Goal: Information Seeking & Learning: Learn about a topic

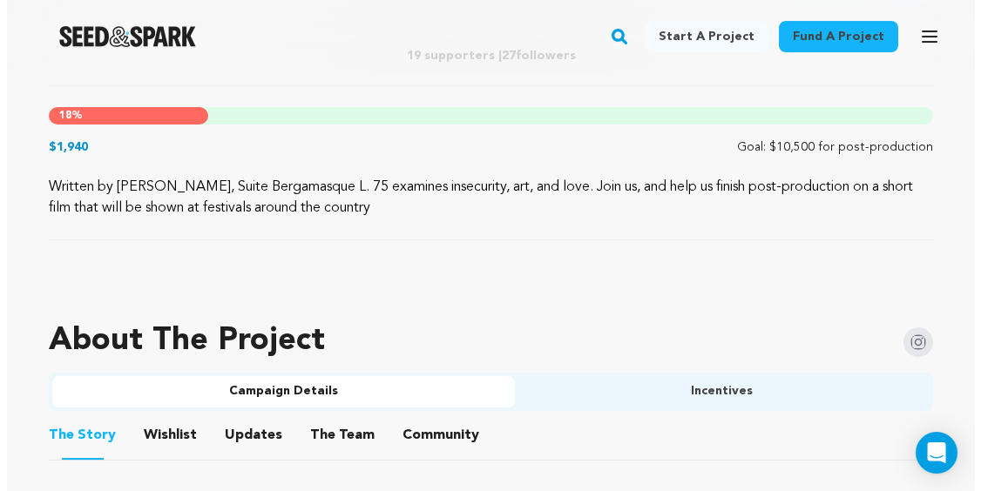
scroll to position [812, 0]
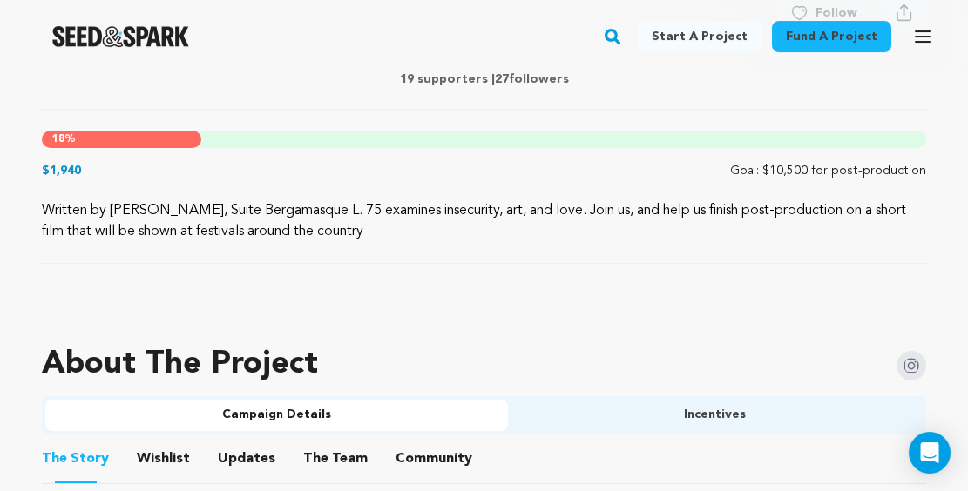
click at [358, 138] on div "18 %" at bounding box center [484, 139] width 884 height 17
click at [917, 33] on icon "button" at bounding box center [922, 36] width 21 height 21
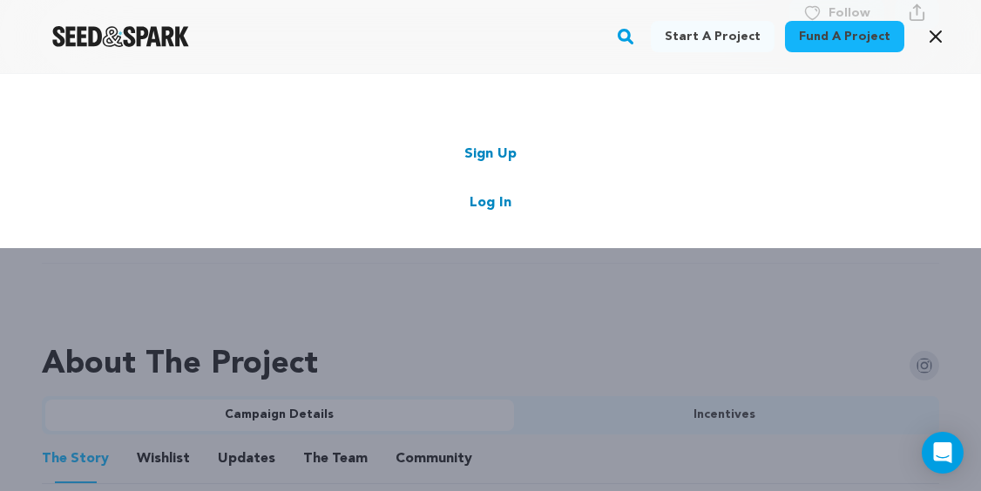
drag, startPoint x: 380, startPoint y: 106, endPoint x: 0, endPoint y: 482, distance: 534.1
drag, startPoint x: 0, startPoint y: 482, endPoint x: 732, endPoint y: 197, distance: 785.3
click at [732, 197] on div "Sign Up Log In" at bounding box center [490, 179] width 876 height 70
click at [497, 206] on link "Log In" at bounding box center [491, 203] width 42 height 21
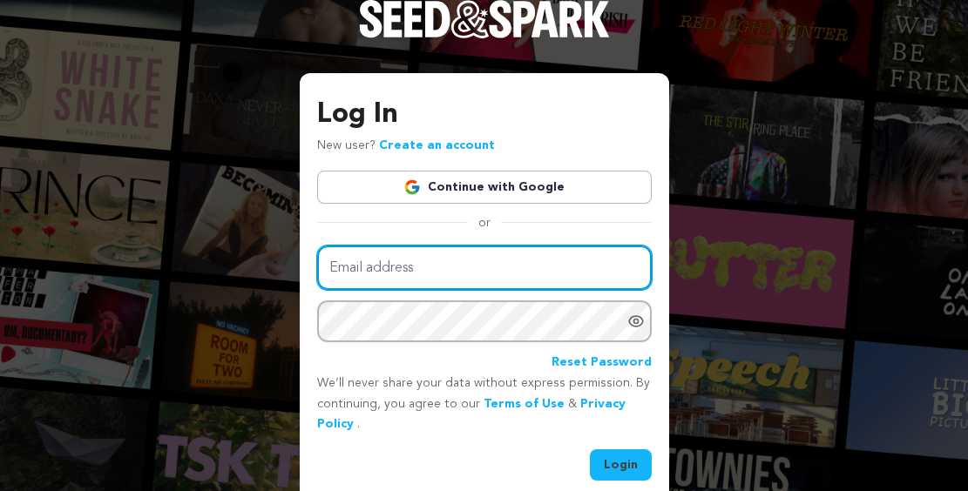
click at [385, 260] on input "Email address" at bounding box center [484, 268] width 335 height 44
type input "[EMAIL_ADDRESS][DOMAIN_NAME]"
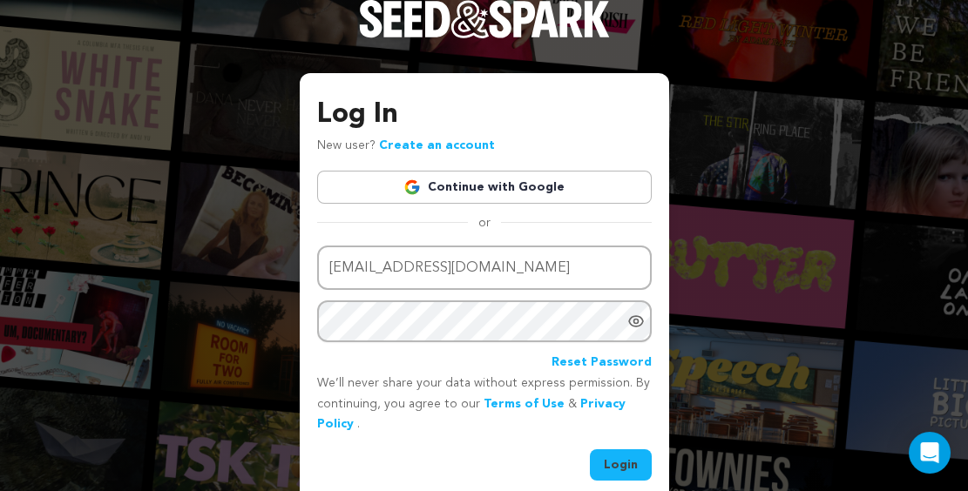
click at [764, 132] on div "Log In New user? Create an account Continue with Google or Email address [EMAIL…" at bounding box center [484, 254] width 968 height 509
click at [128, 26] on div "Log In New user? Create an account Continue with Google or Email address [EMAIL…" at bounding box center [484, 254] width 968 height 509
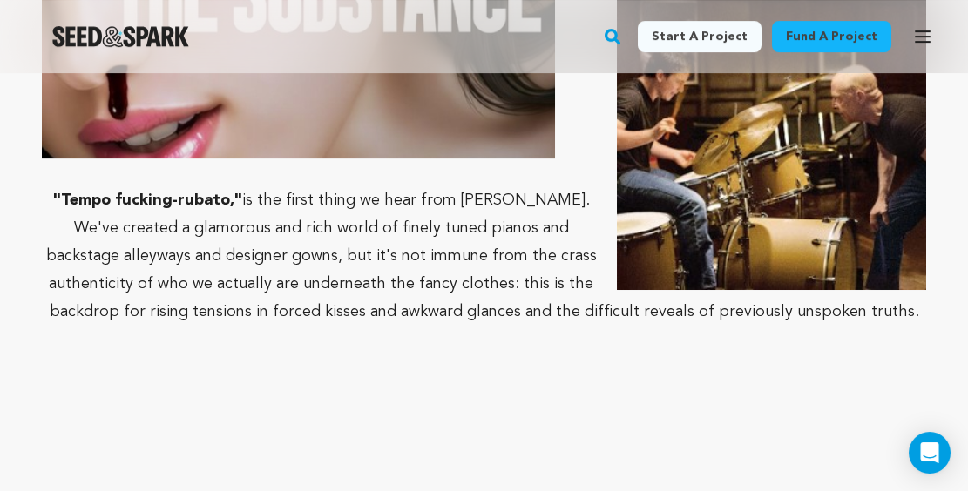
scroll to position [2641, 0]
click at [709, 46] on link "Start a project" at bounding box center [700, 36] width 124 height 31
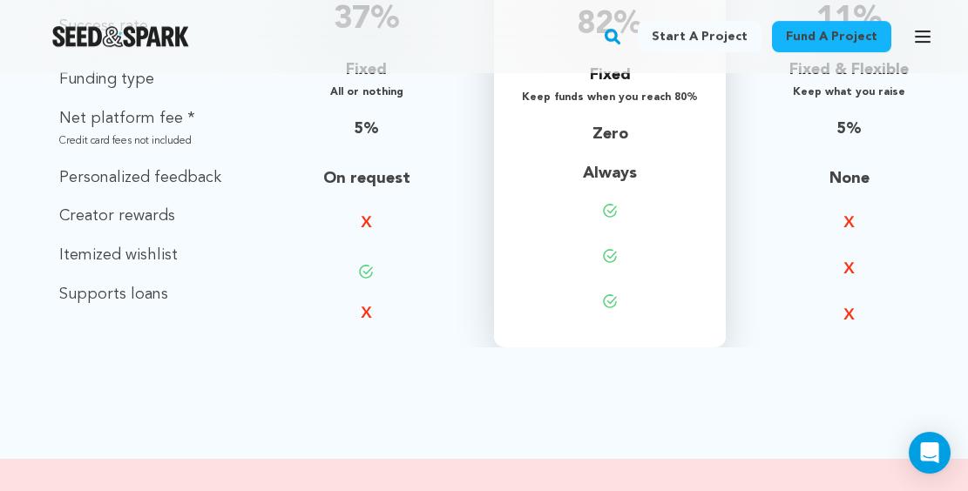
scroll to position [1830, 0]
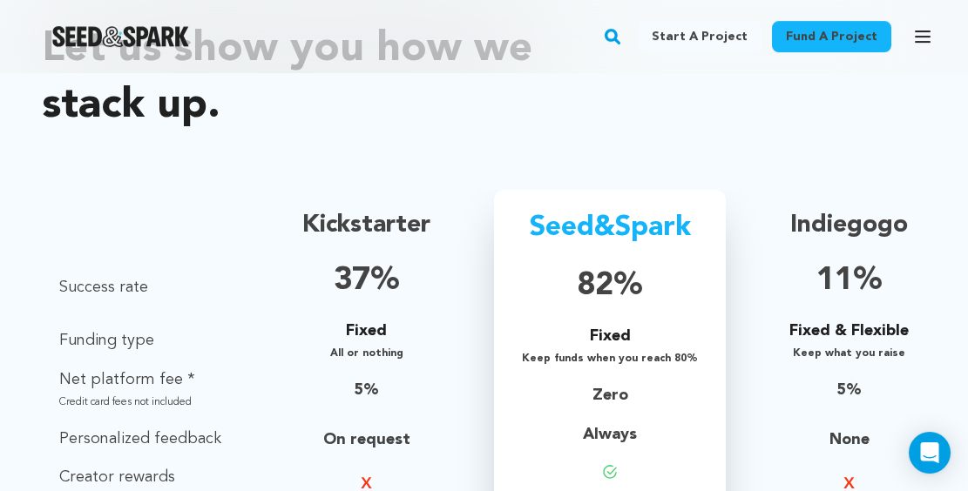
click at [141, 388] on p "Net platform fee *" at bounding box center [140, 380] width 162 height 25
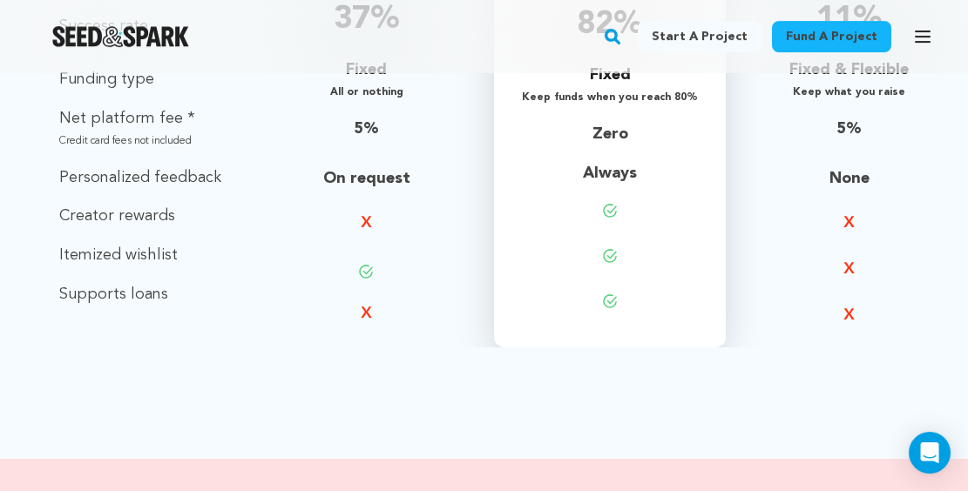
click at [165, 251] on p "Itemized wishlist" at bounding box center [140, 255] width 162 height 25
click at [160, 303] on p "Supports loans" at bounding box center [140, 294] width 162 height 25
